Goal: Transaction & Acquisition: Purchase product/service

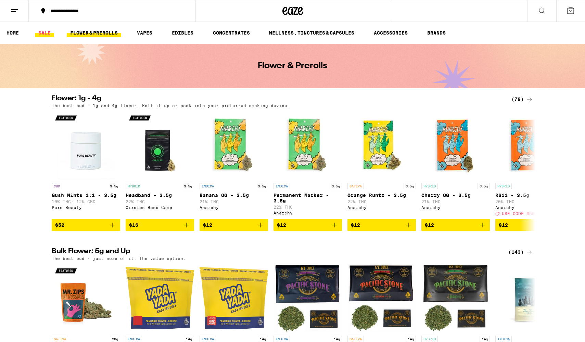
click at [41, 31] on link "SALE" at bounding box center [44, 33] width 19 height 8
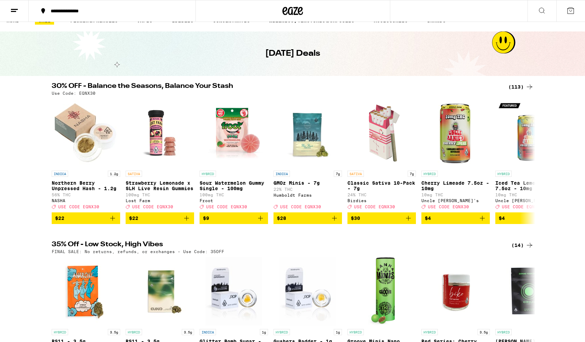
scroll to position [15, 0]
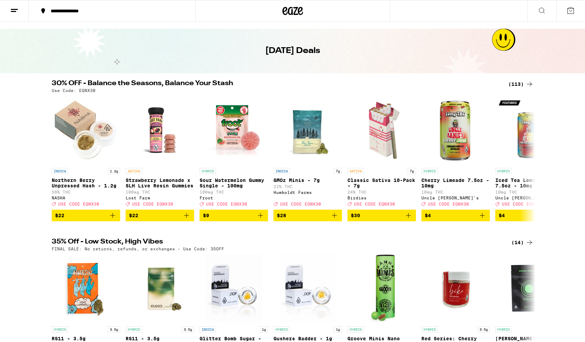
click at [518, 82] on div "(113)" at bounding box center [520, 84] width 25 height 8
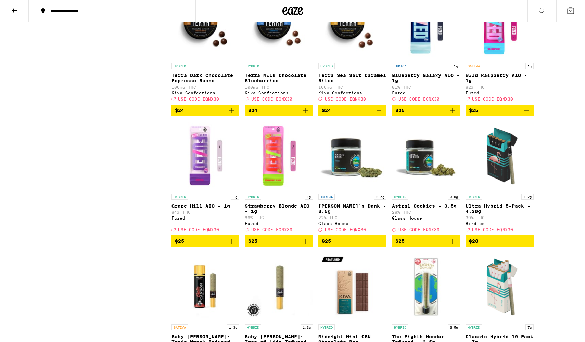
scroll to position [1366, 0]
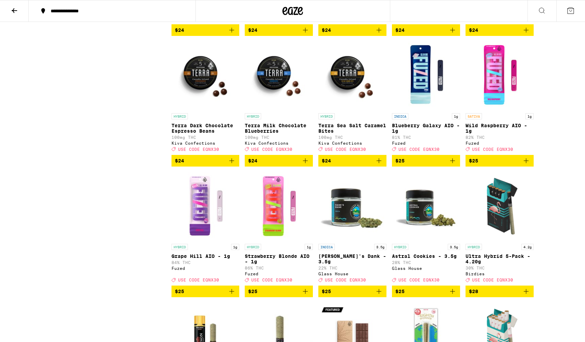
click at [361, 165] on span "$24" at bounding box center [352, 161] width 61 height 8
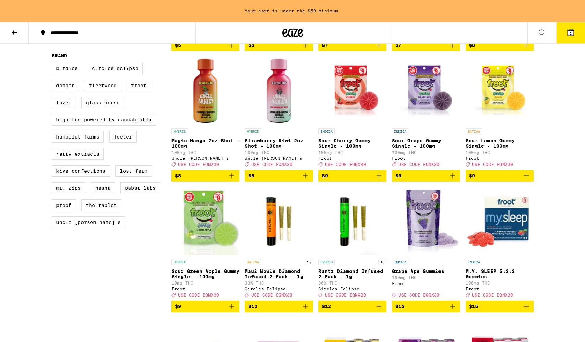
scroll to position [480, 0]
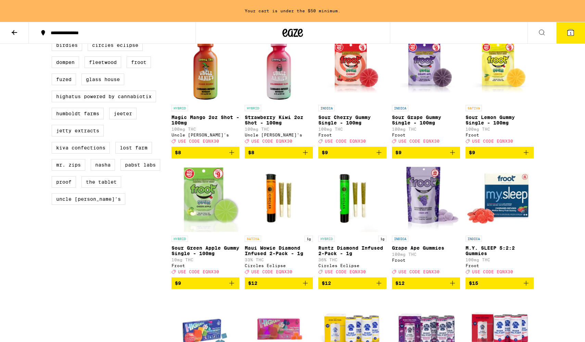
click at [434, 228] on img "Open page for Grape Ape Gummies from Froot" at bounding box center [426, 198] width 68 height 68
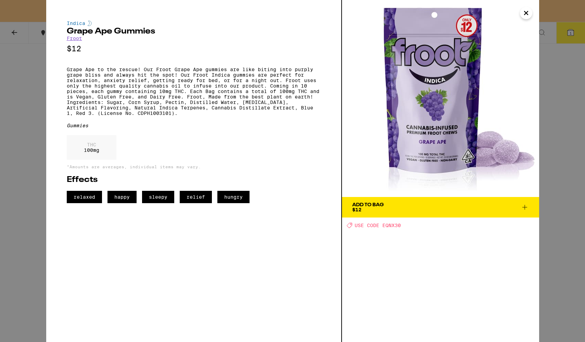
click at [412, 210] on span "Add To Bag $12" at bounding box center [440, 208] width 177 height 10
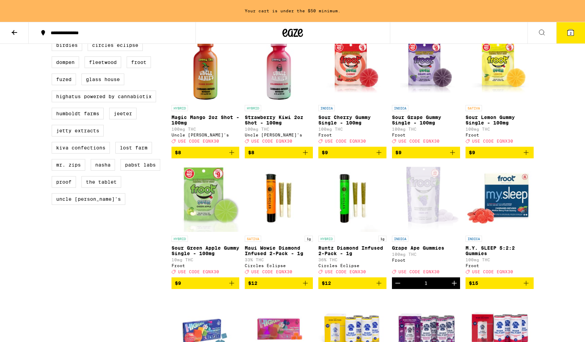
click at [278, 288] on span "$12" at bounding box center [278, 283] width 61 height 8
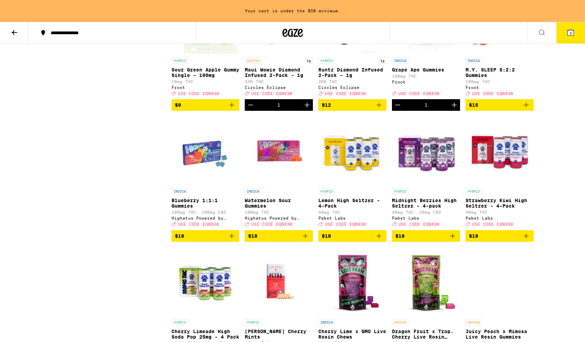
scroll to position [607, 0]
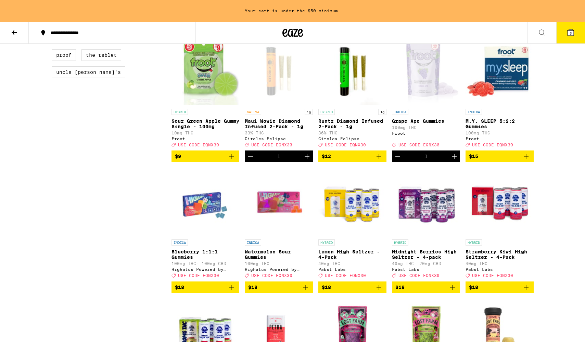
click at [572, 29] on icon at bounding box center [570, 32] width 6 height 6
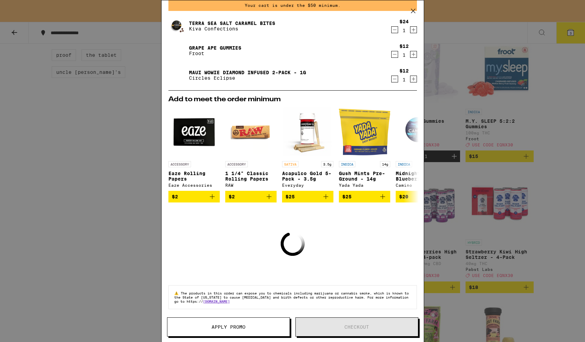
scroll to position [34, 0]
click at [257, 328] on span "Apply Promo" at bounding box center [228, 327] width 122 height 5
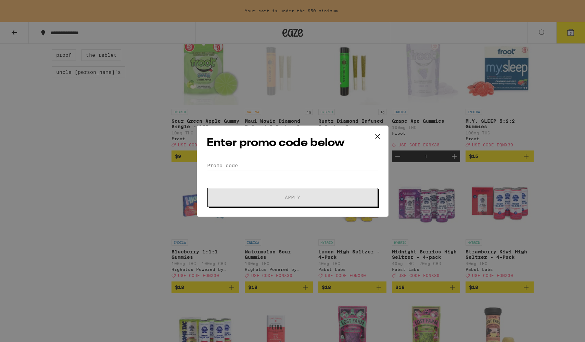
click at [220, 158] on div "Enter promo code below Promo Code Apply" at bounding box center [293, 171] width 192 height 91
click at [220, 162] on input "Promo Code" at bounding box center [293, 166] width 172 height 10
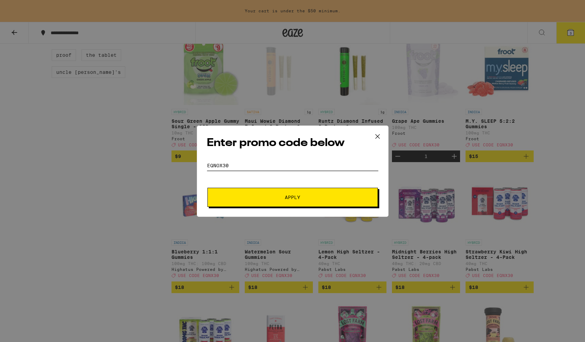
click at [219, 166] on input "EQNOX30" at bounding box center [293, 166] width 172 height 10
type input "EQNX30"
click at [236, 192] on button "Apply" at bounding box center [292, 197] width 170 height 19
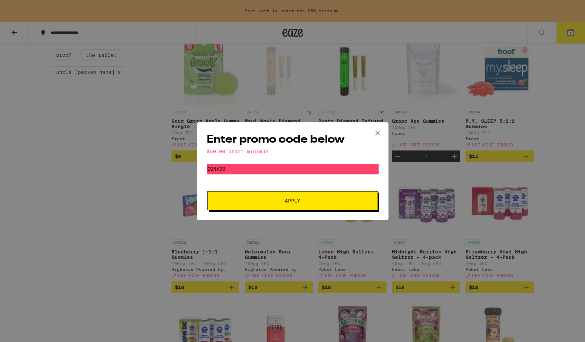
click at [377, 131] on icon at bounding box center [377, 133] width 10 height 10
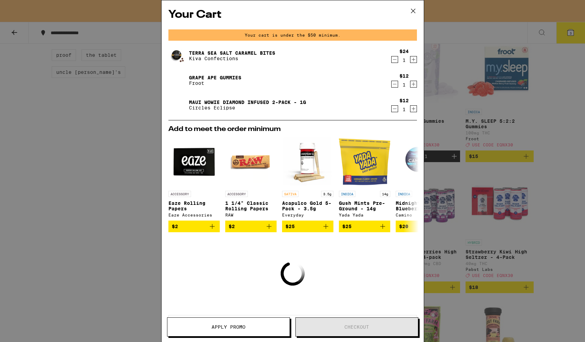
click at [413, 11] on icon at bounding box center [413, 11] width 4 height 4
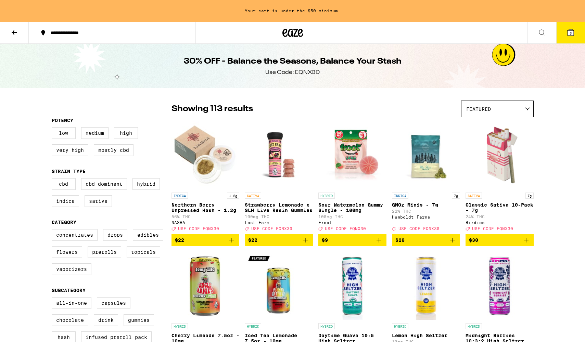
click at [15, 33] on icon at bounding box center [14, 32] width 8 height 8
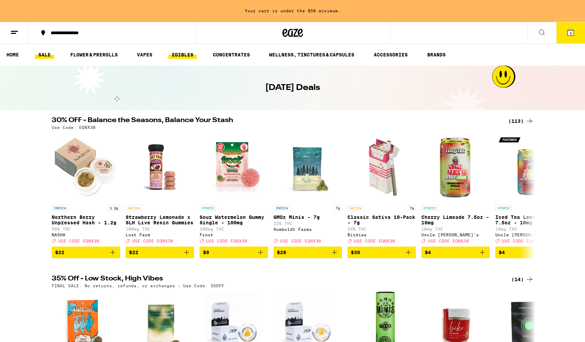
click at [181, 53] on link "EDIBLES" at bounding box center [182, 55] width 28 height 8
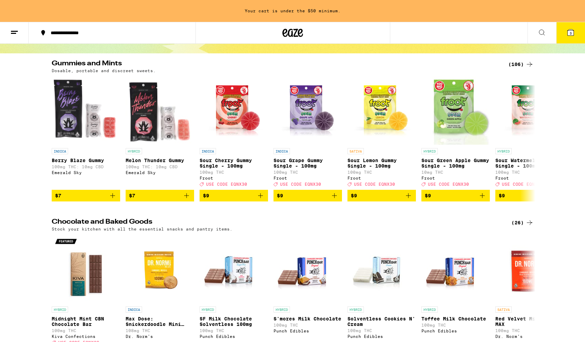
scroll to position [57, 0]
click at [518, 66] on div "(106)" at bounding box center [520, 64] width 25 height 8
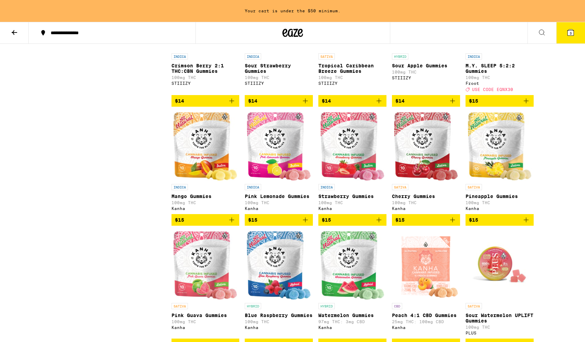
scroll to position [665, 0]
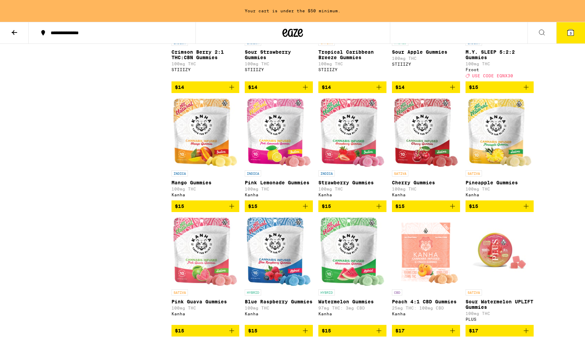
click at [502, 158] on img "Open page for Pineapple Gummies from Kanha" at bounding box center [500, 133] width 64 height 68
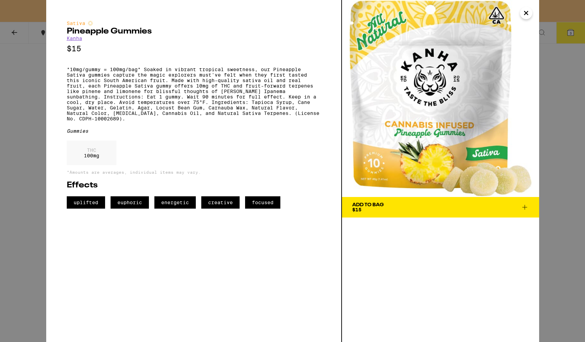
click at [442, 206] on span "Add To Bag $15" at bounding box center [440, 208] width 177 height 10
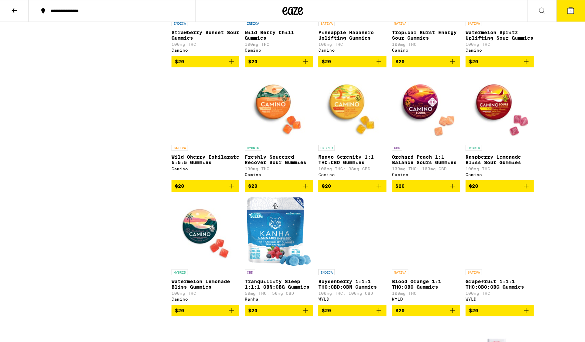
scroll to position [1668, 0]
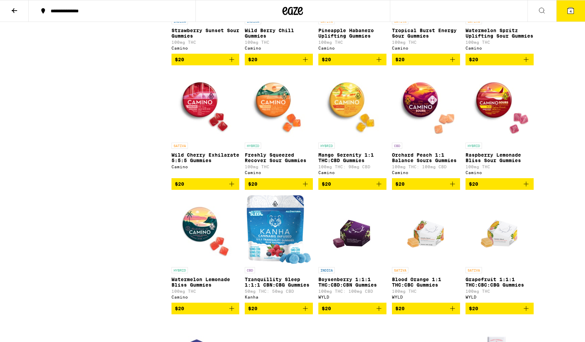
click at [281, 139] on img "Open page for Freshly Squeezed Recover Sour Gummies from Camino" at bounding box center [279, 105] width 68 height 68
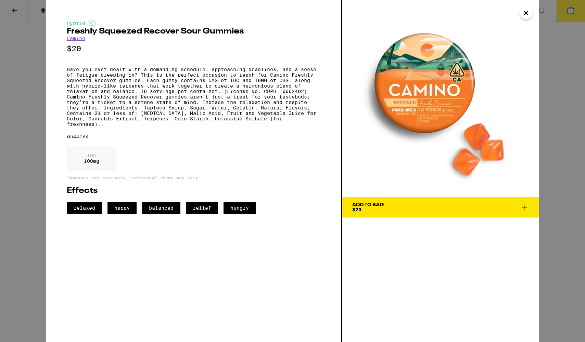
click at [398, 207] on span "Add To Bag $20" at bounding box center [440, 208] width 177 height 10
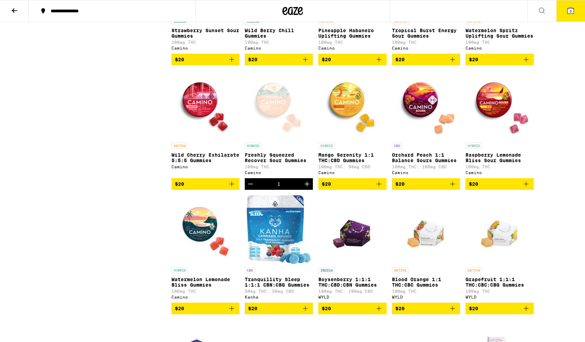
click at [571, 10] on span "5" at bounding box center [571, 11] width 2 height 4
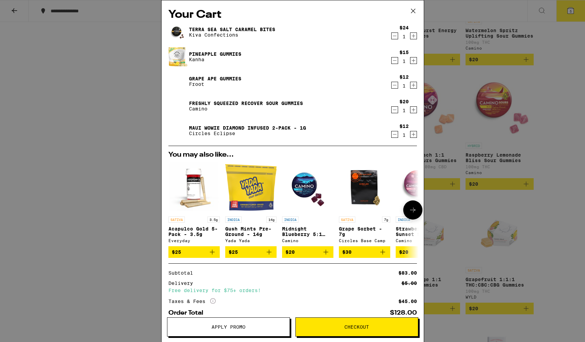
scroll to position [40, 0]
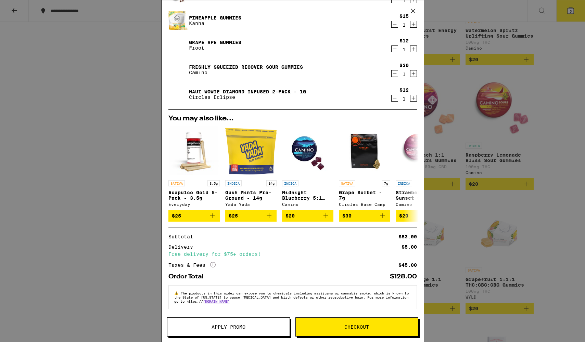
click at [257, 332] on button "Apply Promo" at bounding box center [228, 327] width 123 height 19
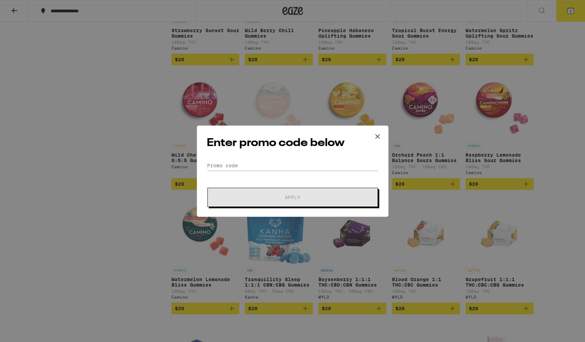
click at [220, 160] on div "Enter promo code below Promo Code Apply" at bounding box center [293, 171] width 192 height 91
click at [217, 164] on input "Promo Code" at bounding box center [293, 166] width 172 height 10
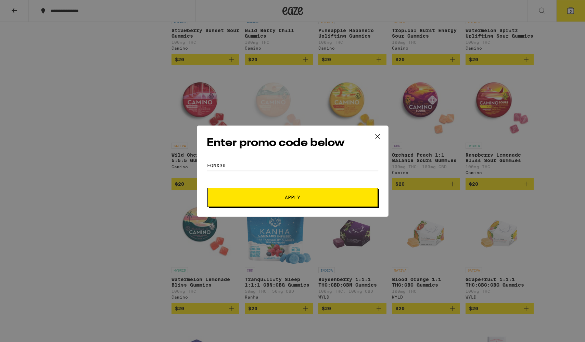
type input "EQNX30"
click at [257, 197] on span "Apply" at bounding box center [292, 197] width 123 height 5
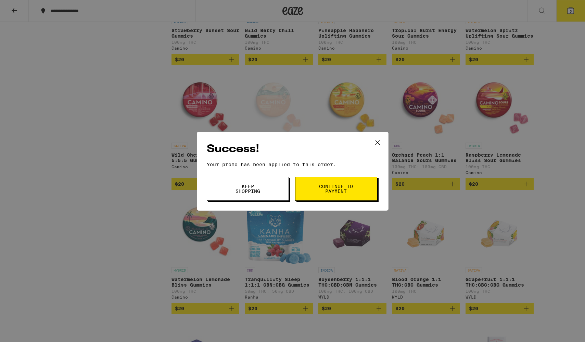
click at [331, 180] on button "Continue to payment" at bounding box center [336, 189] width 82 height 24
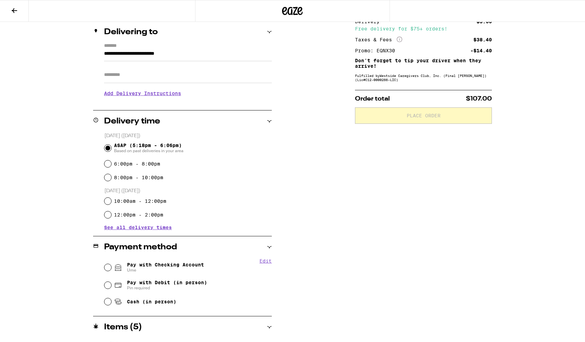
scroll to position [80, 0]
